Goal: Navigation & Orientation: Find specific page/section

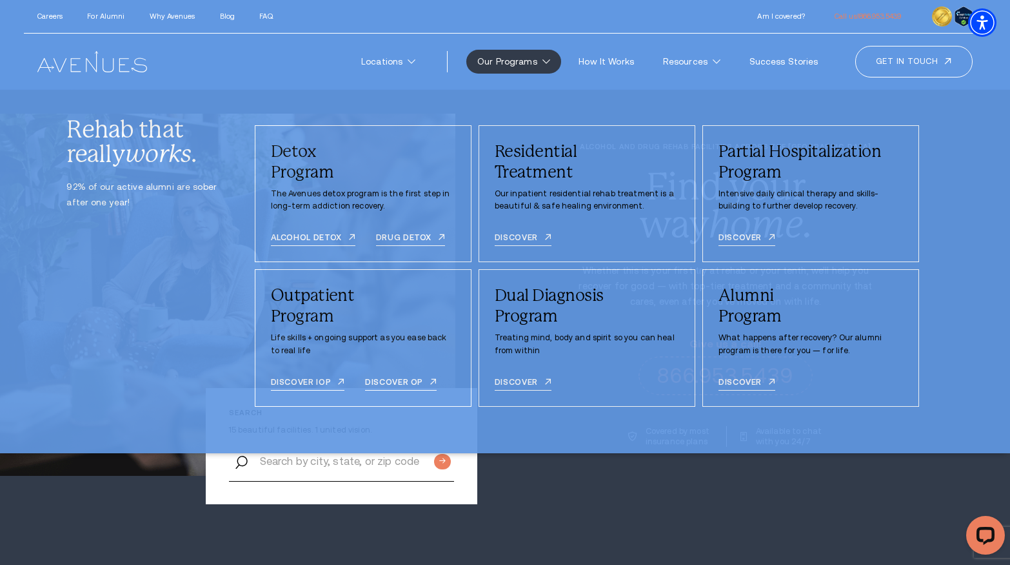
click at [554, 68] on link "Our Programs" at bounding box center [514, 62] width 95 height 24
